Goal: Find specific page/section: Find specific page/section

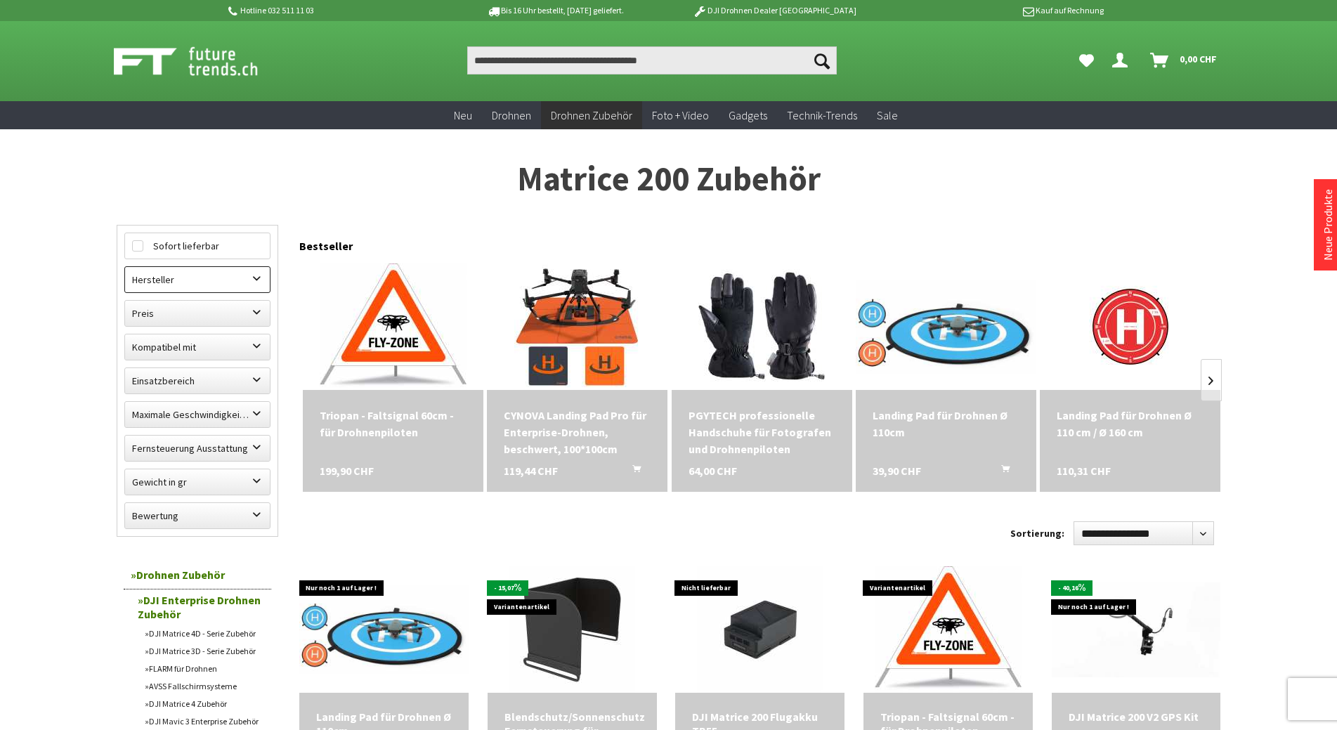
click at [185, 285] on label "Hersteller" at bounding box center [197, 279] width 145 height 25
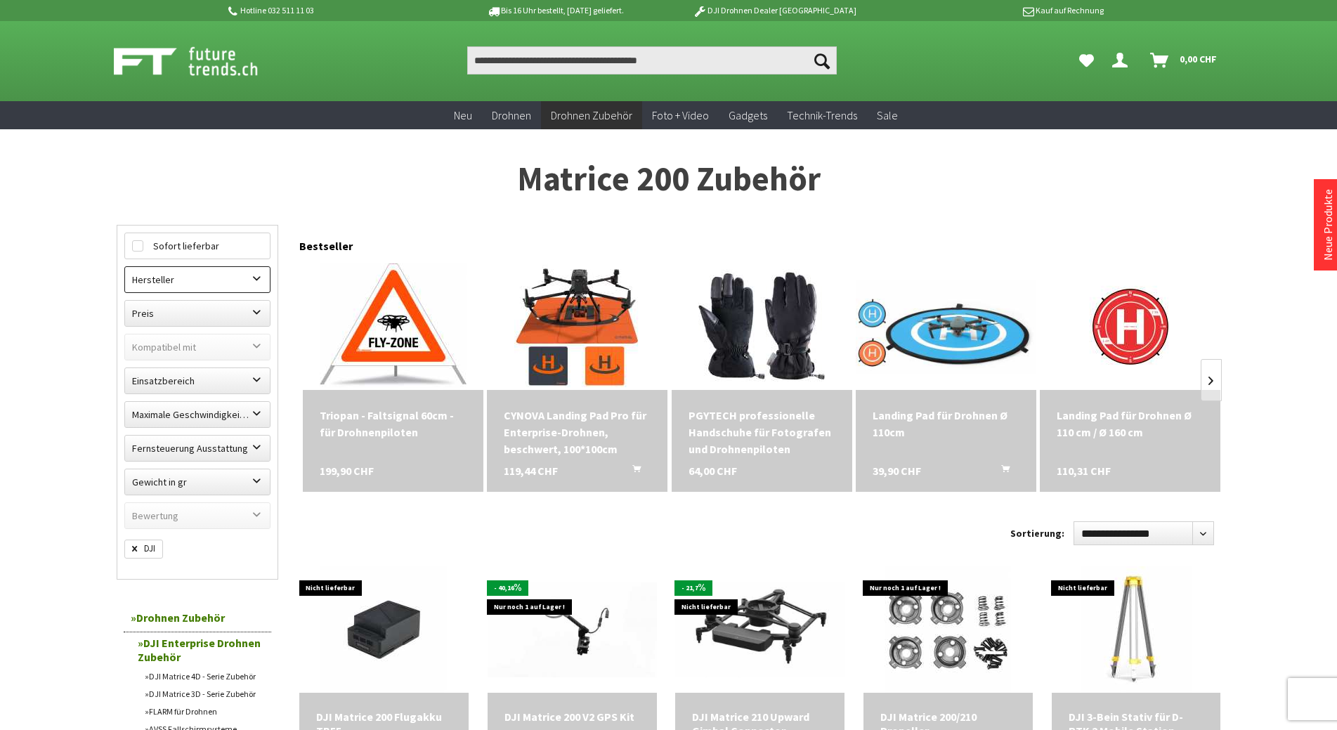
click at [200, 283] on label "Hersteller" at bounding box center [197, 279] width 145 height 25
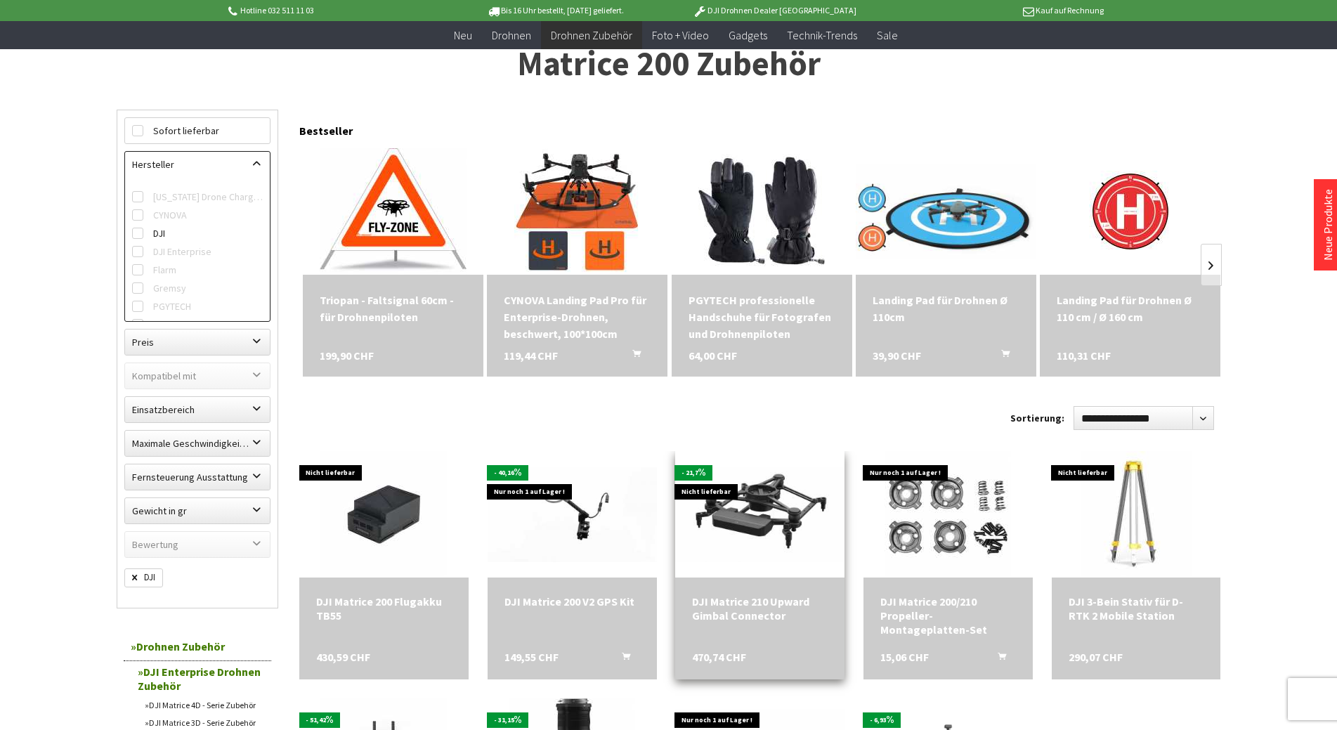
scroll to position [281, 0]
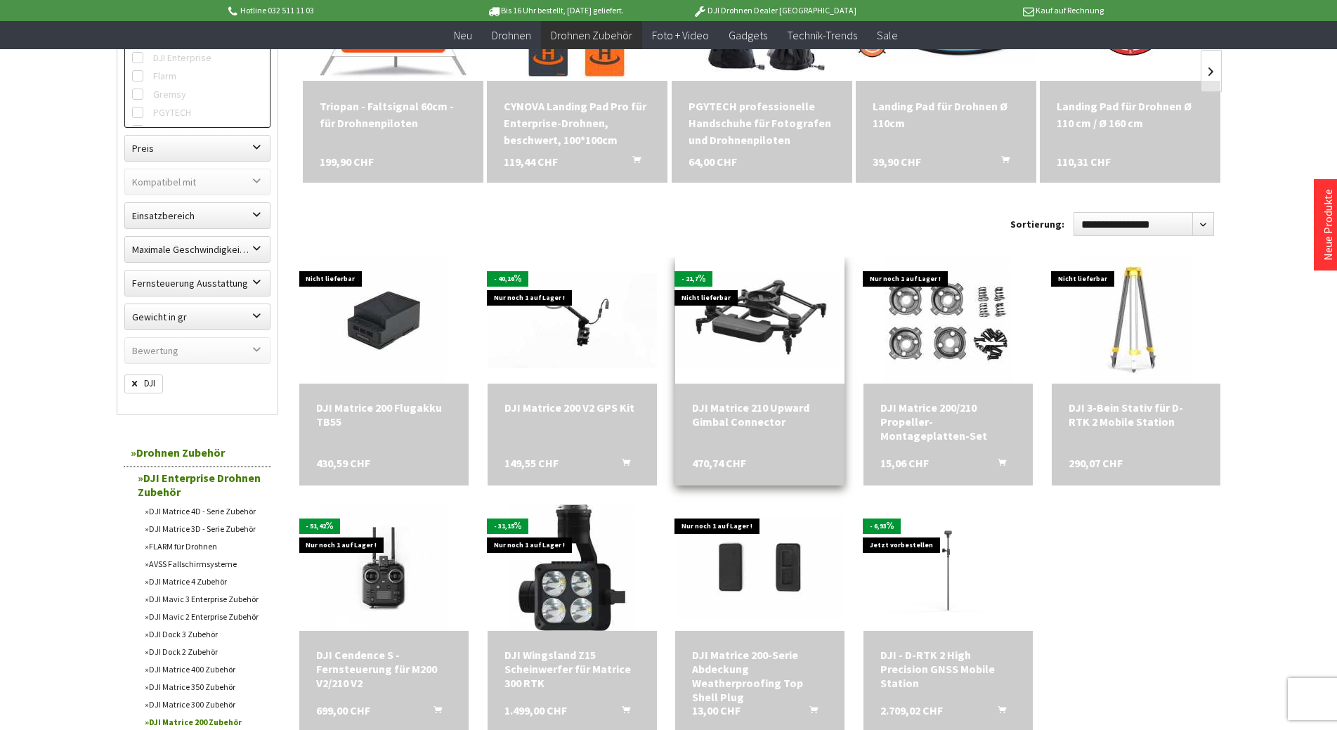
click at [741, 408] on div "DJI Matrice 210 Upward Gimbal Connector" at bounding box center [760, 415] width 136 height 28
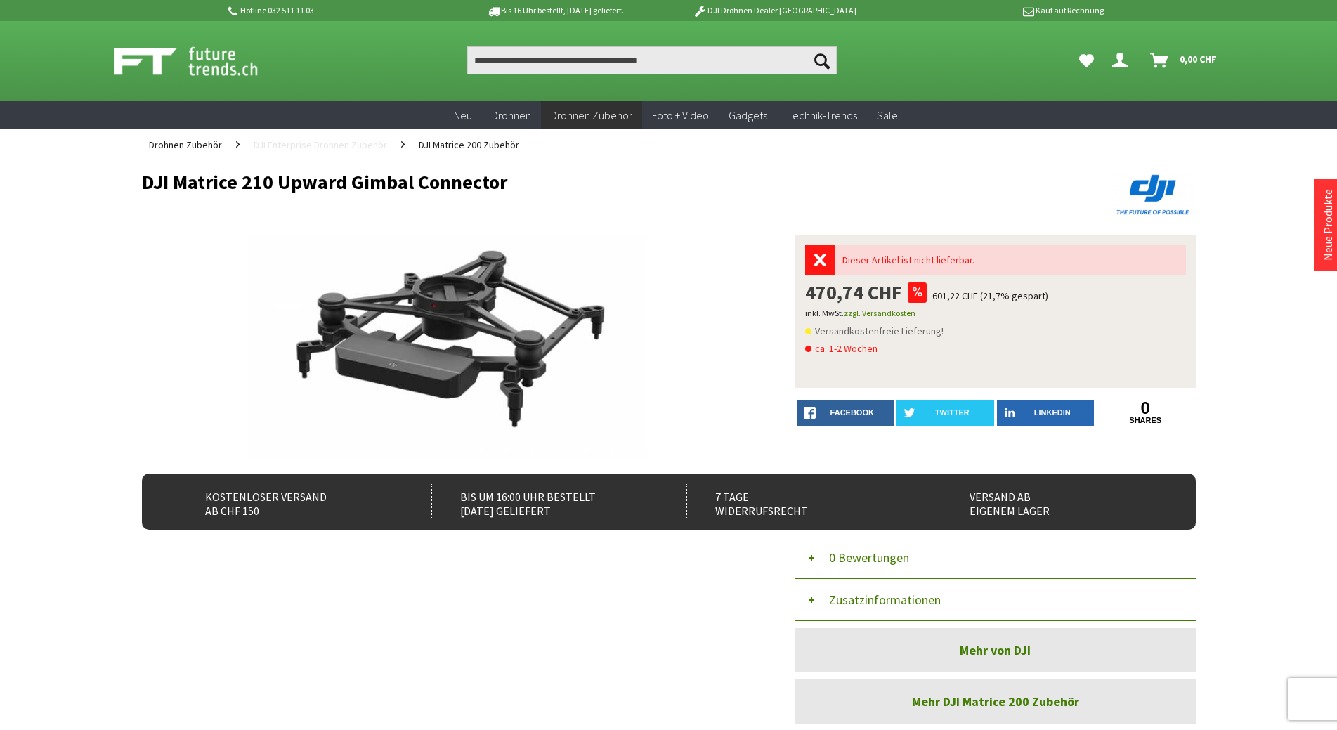
click at [353, 143] on span "DJI Enterprise Drohnen Zubehör" at bounding box center [321, 144] width 134 height 13
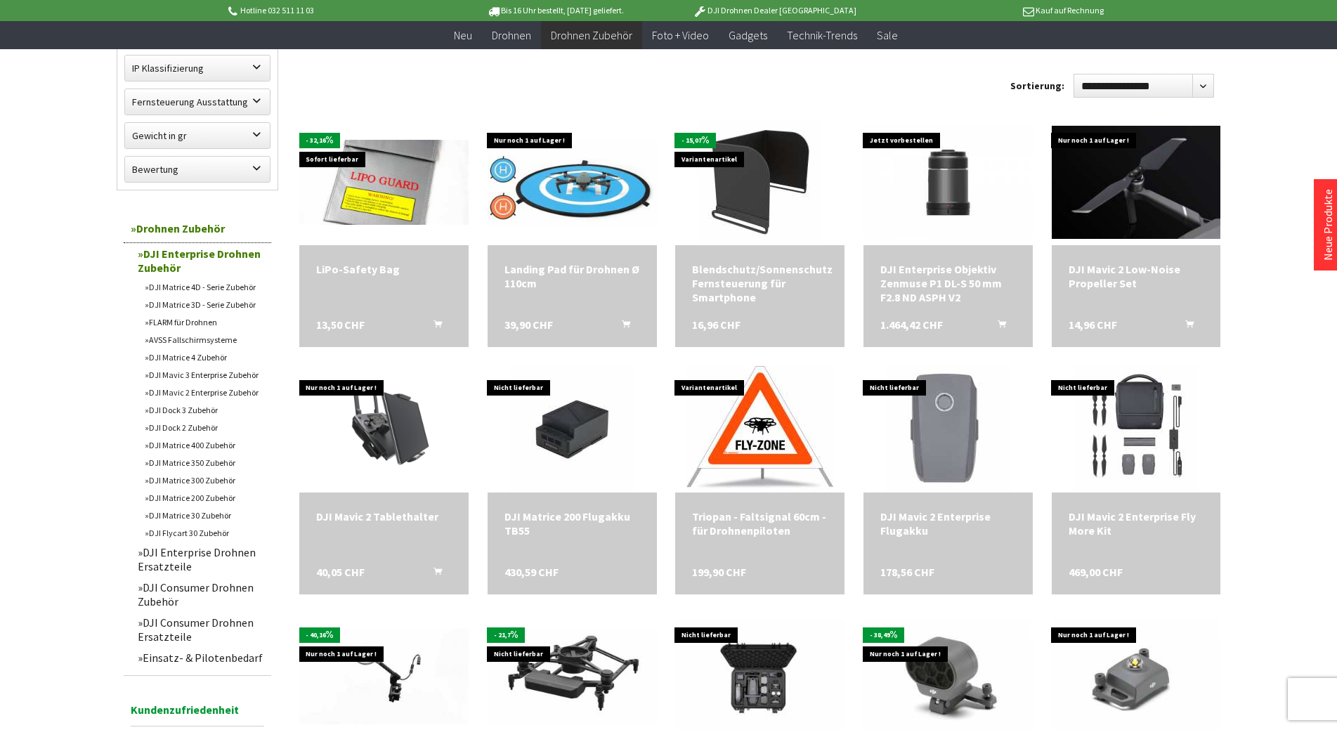
scroll to position [492, 0]
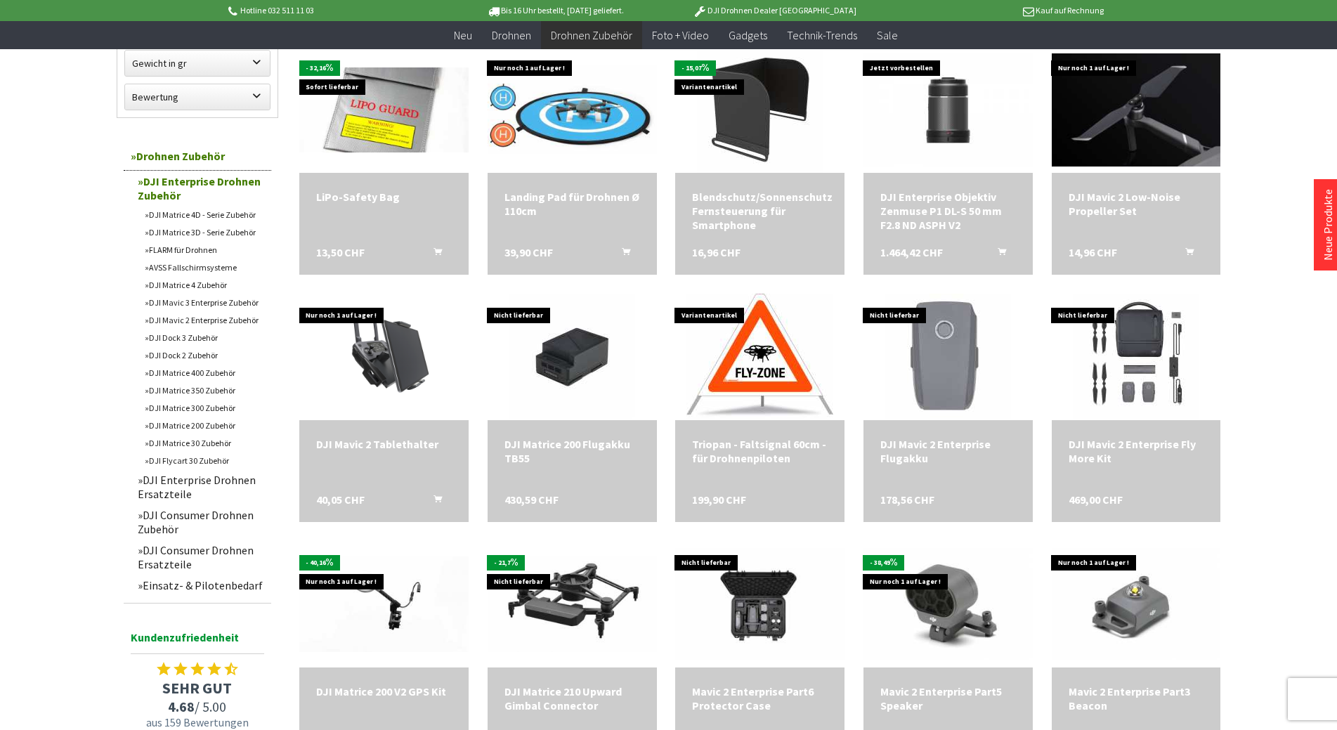
click at [207, 426] on link "DJI Matrice 200 Zubehör" at bounding box center [205, 426] width 134 height 18
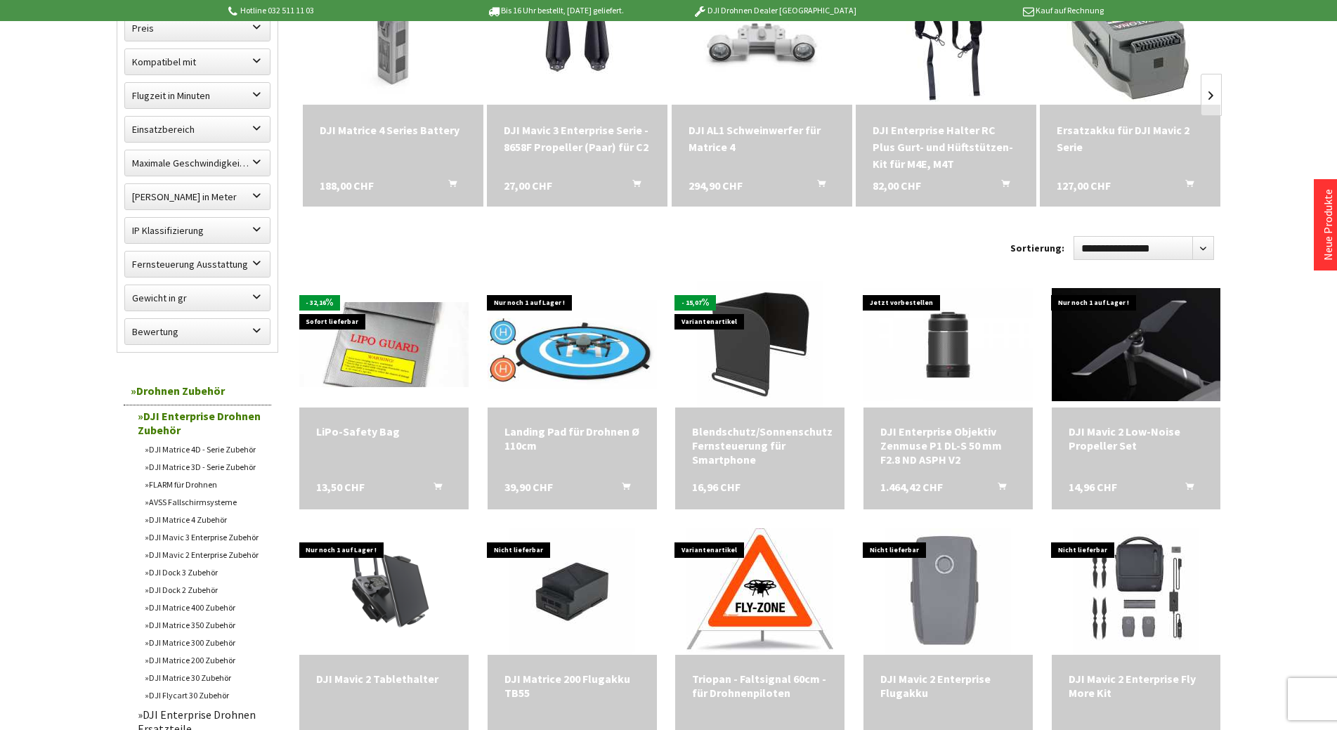
scroll to position [1, 0]
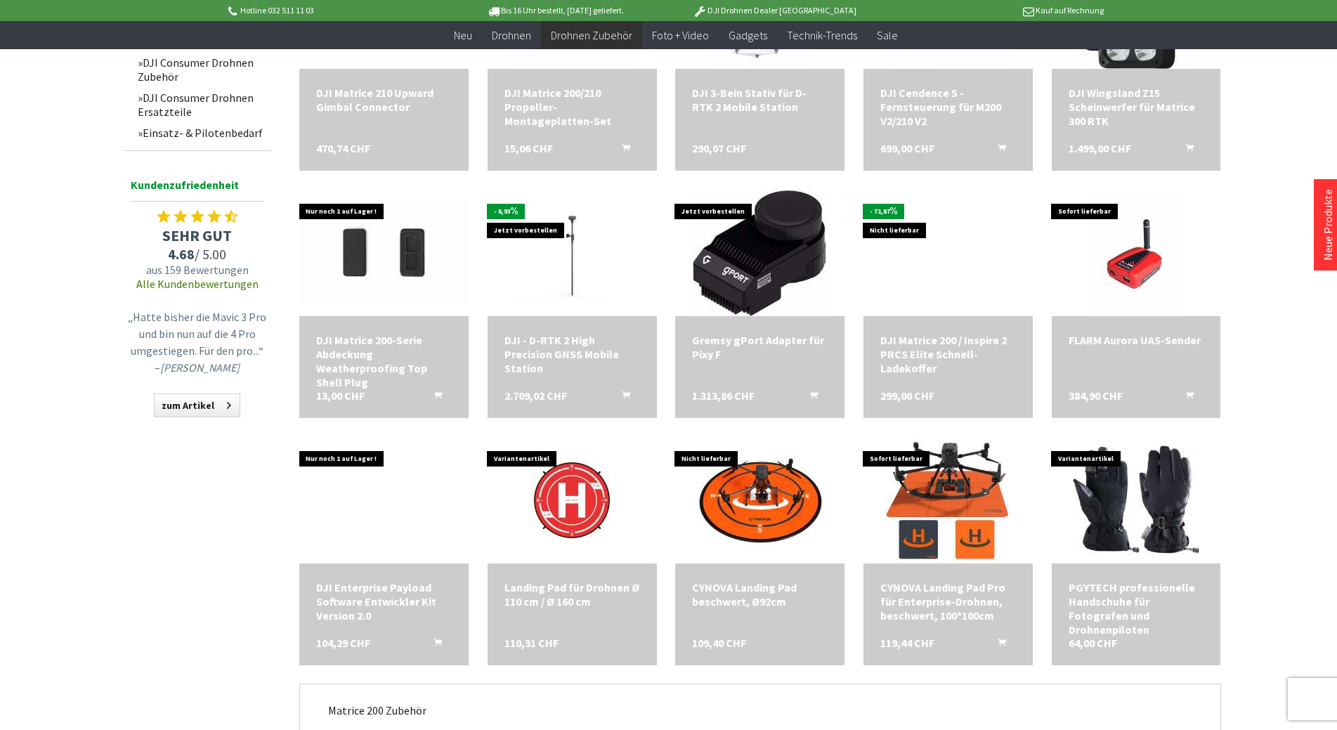
scroll to position [914, 0]
